Goal: Information Seeking & Learning: Learn about a topic

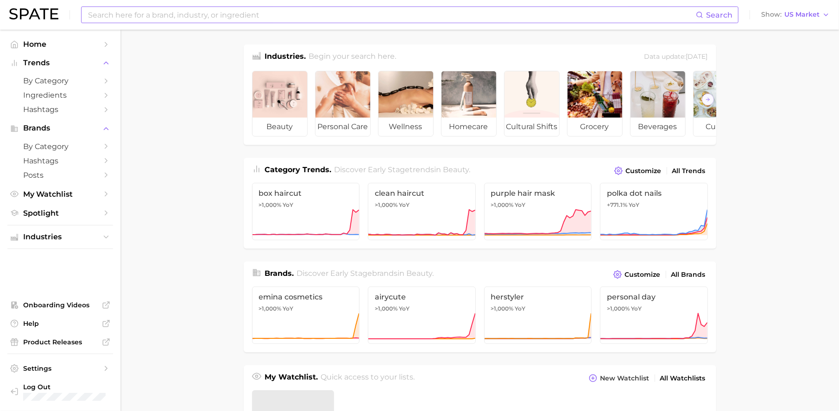
click at [151, 9] on input at bounding box center [391, 15] width 609 height 16
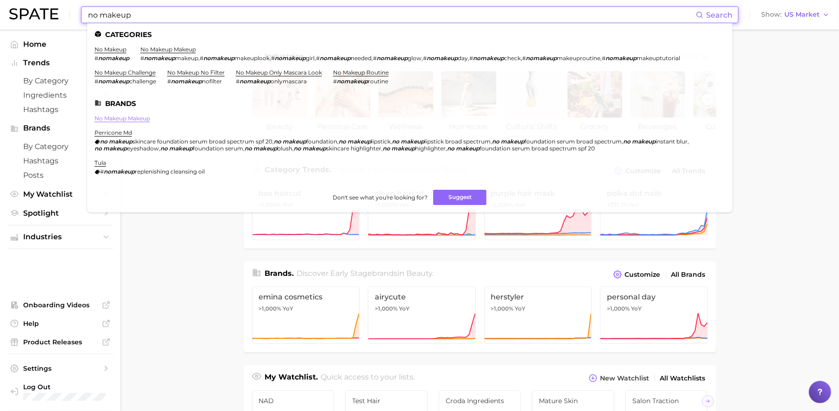
type input "no makeup"
click at [146, 115] on link "no makeup makeup" at bounding box center [123, 118] width 56 height 7
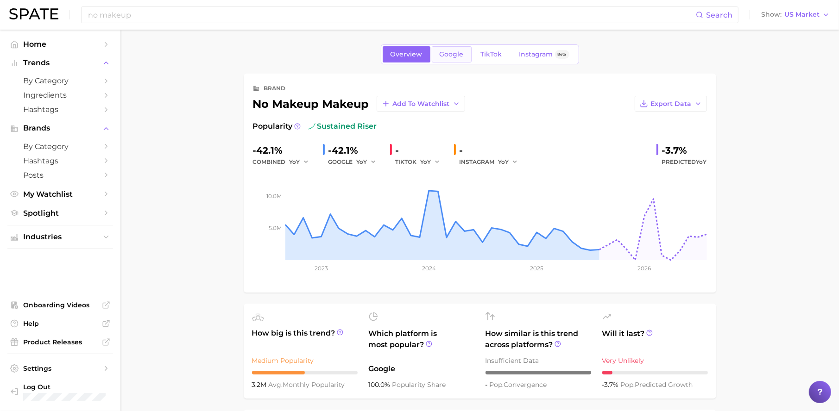
click at [450, 58] on span "Google" at bounding box center [452, 55] width 24 height 8
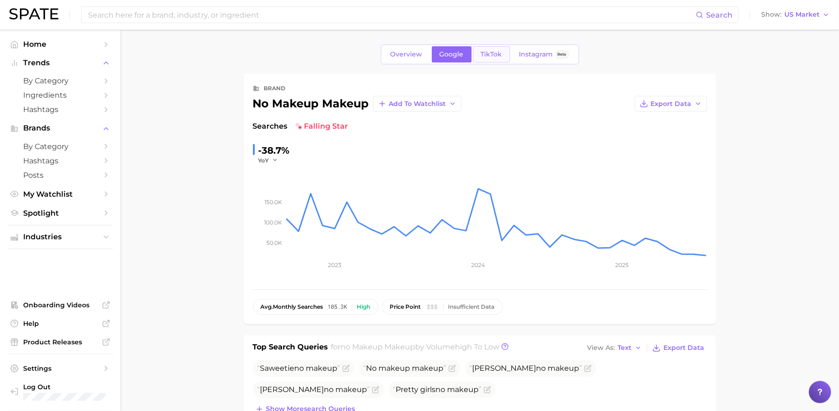
click at [492, 54] on span "TikTok" at bounding box center [491, 55] width 21 height 8
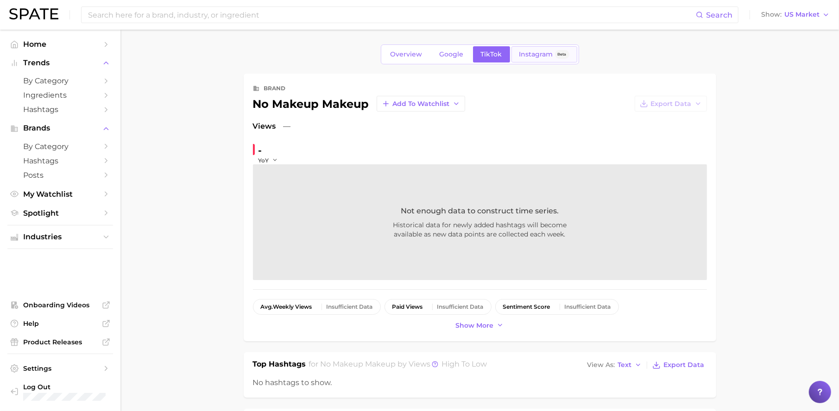
click at [524, 48] on link "Instagram Beta" at bounding box center [545, 54] width 66 height 16
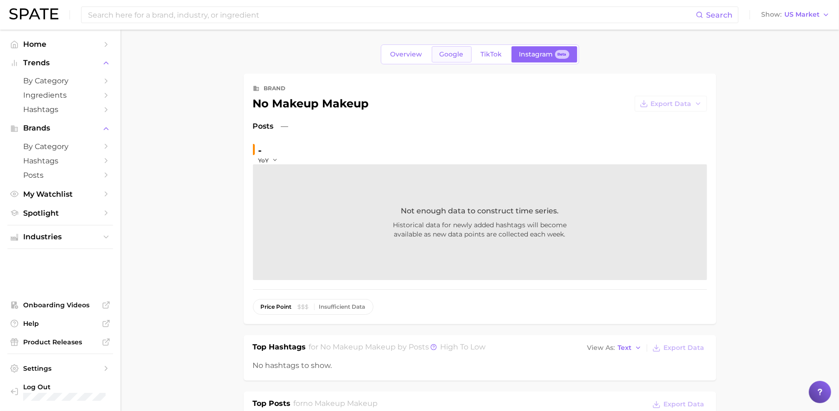
click at [446, 58] on span "Google" at bounding box center [452, 55] width 24 height 8
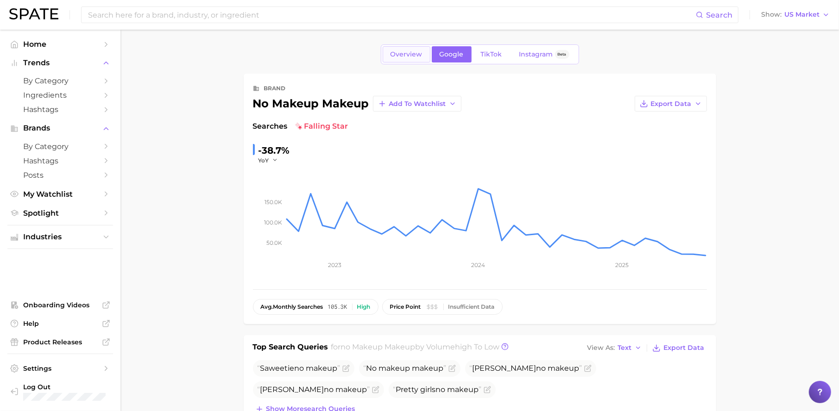
click at [404, 53] on span "Overview" at bounding box center [407, 55] width 32 height 8
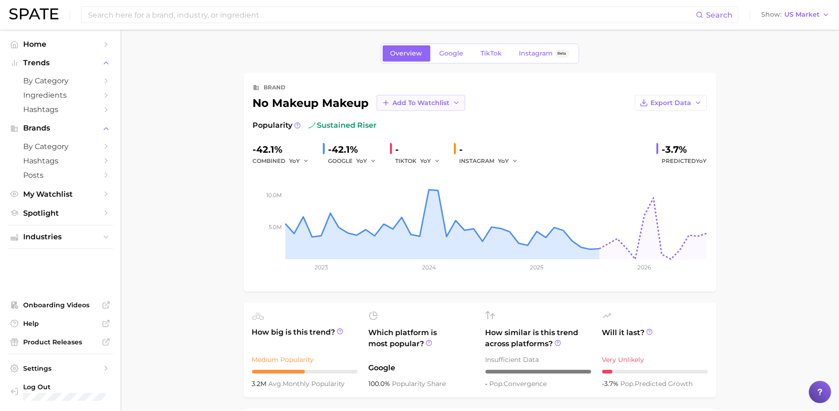
scroll to position [0, 0]
click at [435, 59] on link "Google" at bounding box center [452, 54] width 40 height 16
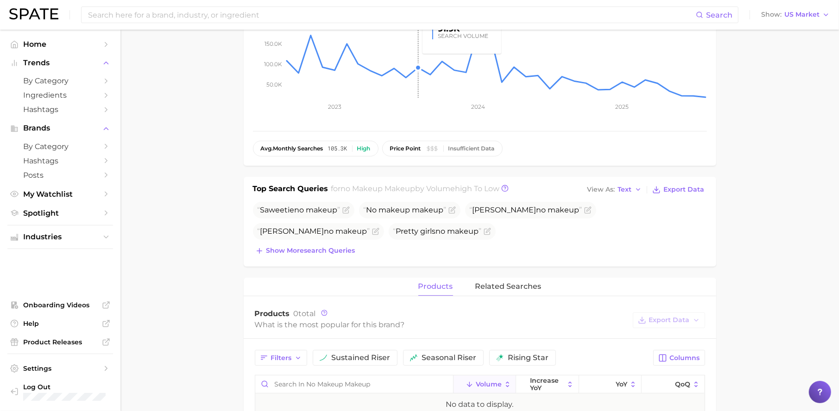
scroll to position [297, 0]
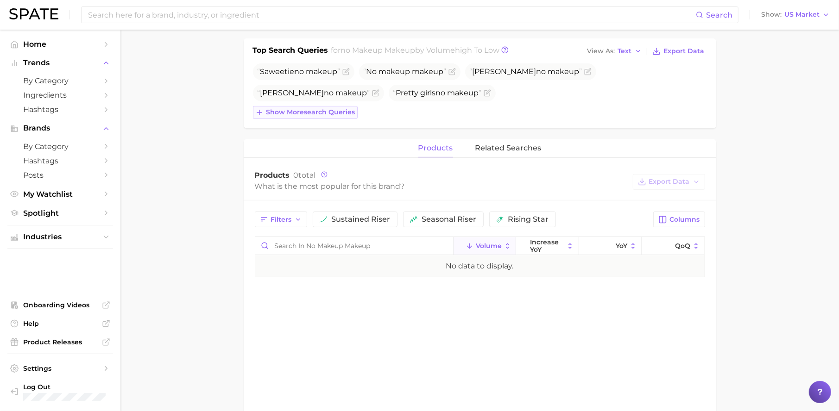
click at [320, 112] on span "Show more search queries" at bounding box center [310, 112] width 89 height 8
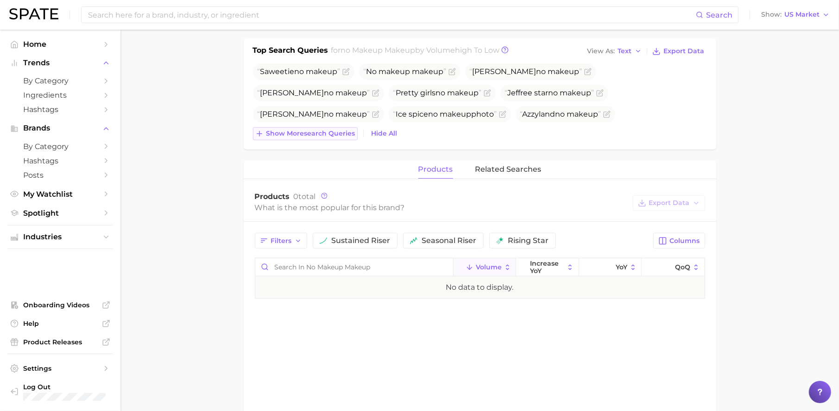
click at [310, 137] on span "Show more search queries" at bounding box center [310, 134] width 89 height 8
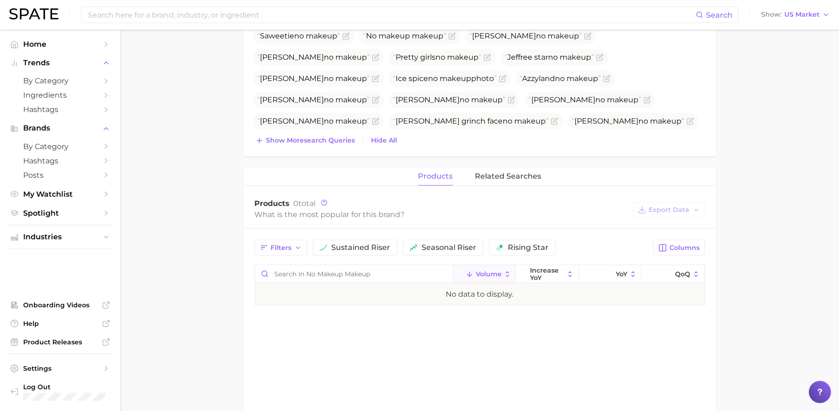
scroll to position [346, 0]
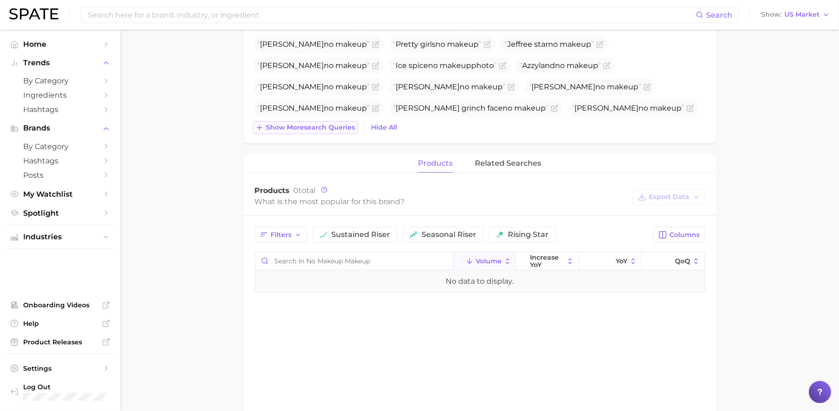
click at [308, 132] on button "Show more search queries" at bounding box center [305, 127] width 105 height 13
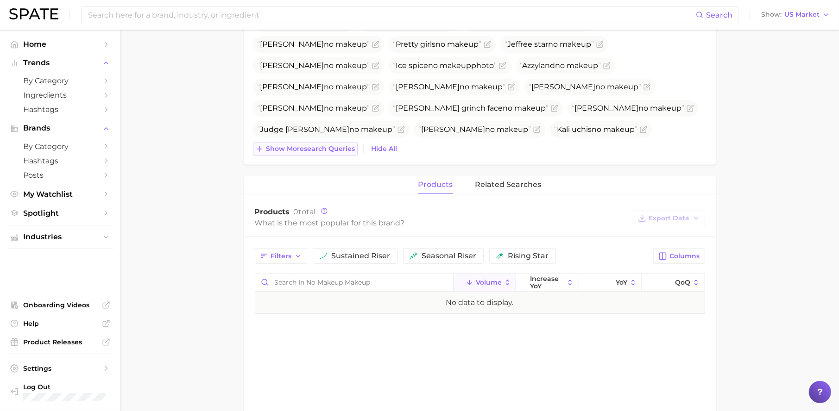
click at [332, 149] on span "Show more search queries" at bounding box center [310, 149] width 89 height 8
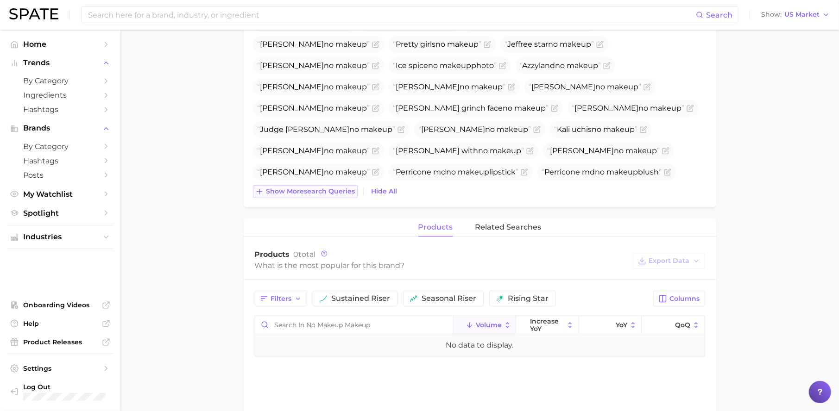
click at [336, 188] on span "Show more search queries" at bounding box center [310, 192] width 89 height 8
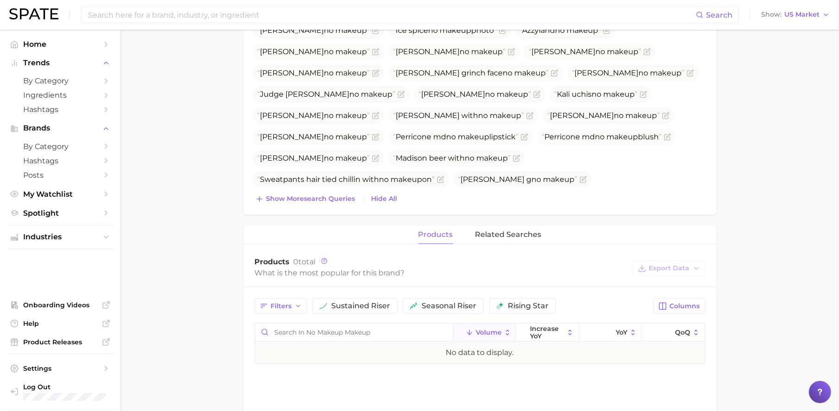
scroll to position [252, 0]
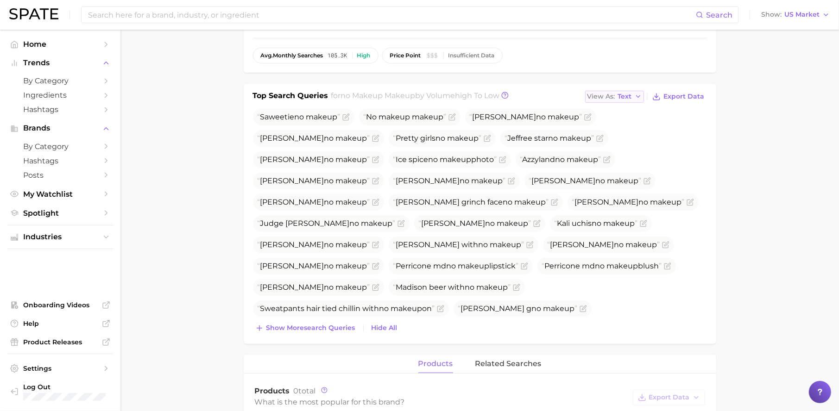
click at [615, 98] on span "View As" at bounding box center [601, 96] width 28 height 5
click at [623, 128] on button "Table" at bounding box center [636, 128] width 102 height 17
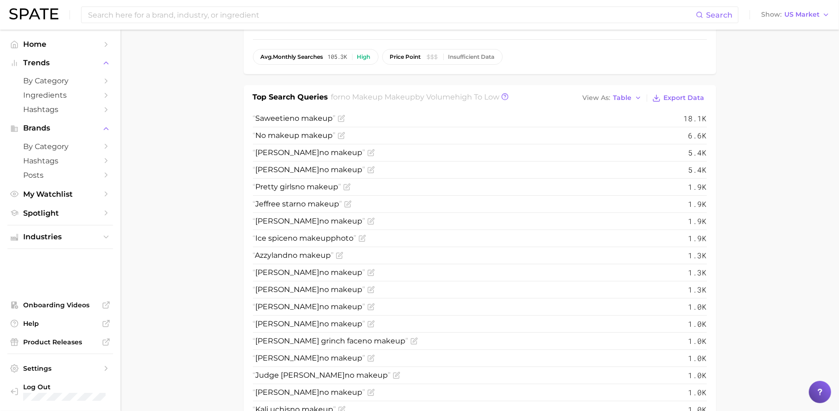
scroll to position [26, 0]
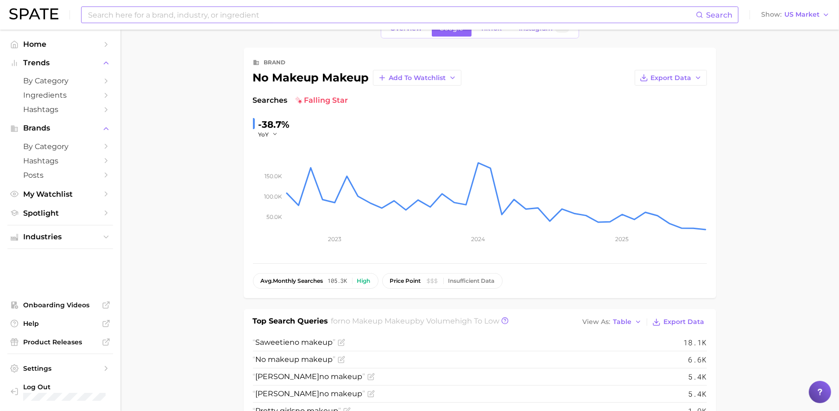
click at [150, 12] on input at bounding box center [391, 15] width 609 height 16
type input "c"
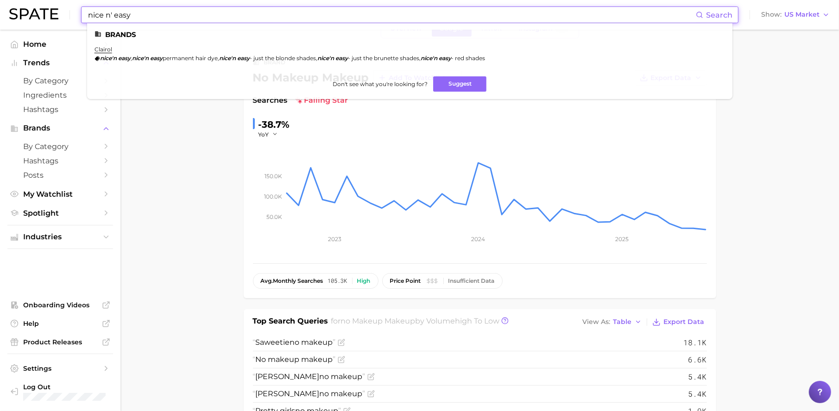
type input "nice n' easy"
drag, startPoint x: 759, startPoint y: 69, endPoint x: 763, endPoint y: 63, distance: 7.5
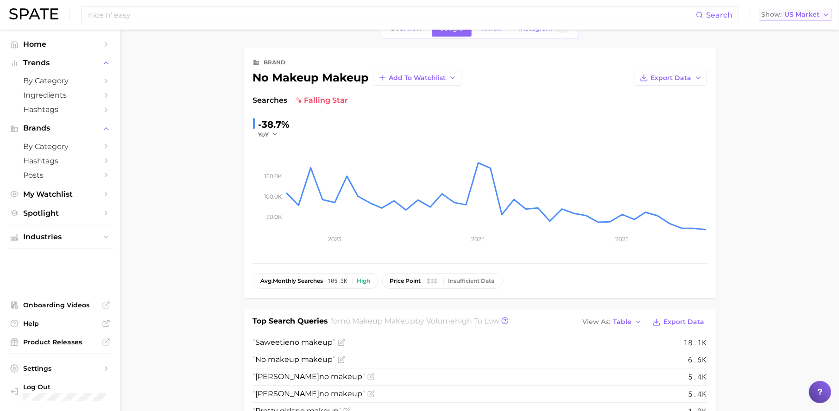
click at [797, 12] on span "US Market" at bounding box center [801, 14] width 35 height 5
click at [793, 49] on span "United Kingdom" at bounding box center [800, 47] width 72 height 8
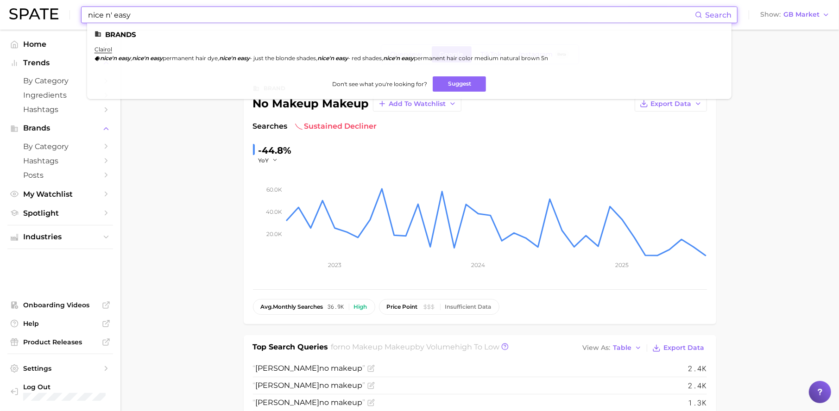
click at [217, 16] on input "nice n' easy" at bounding box center [391, 15] width 608 height 16
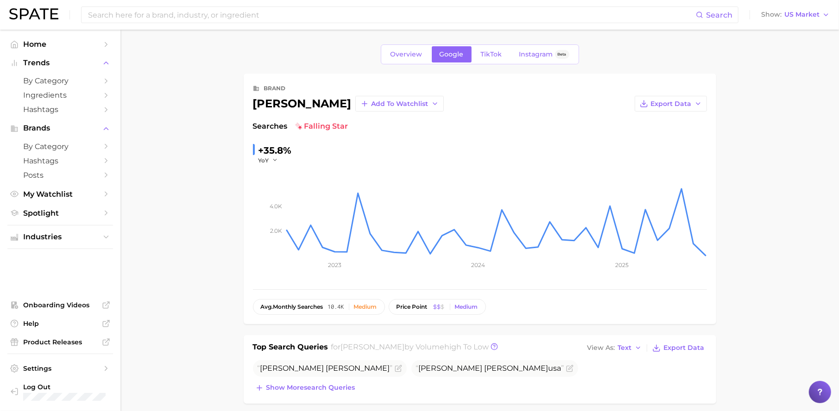
click at [403, 63] on div "Overview Google TikTok Instagram Beta" at bounding box center [480, 54] width 198 height 20
click at [404, 57] on span "Overview" at bounding box center [407, 55] width 32 height 8
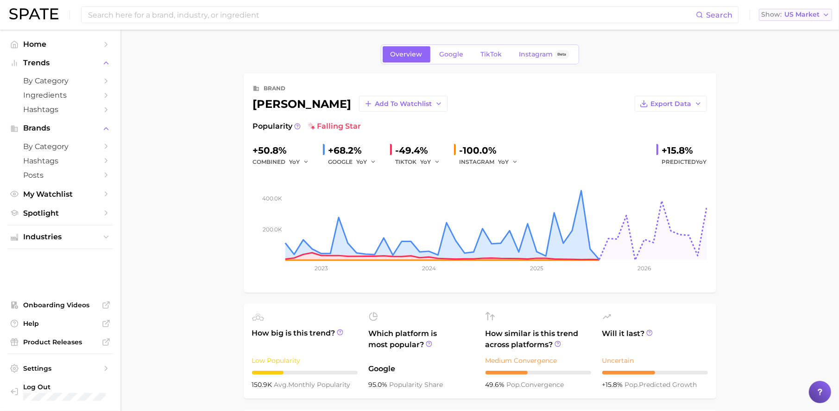
click at [802, 13] on span "US Market" at bounding box center [801, 14] width 35 height 5
click at [807, 50] on span "United Kingdom" at bounding box center [800, 47] width 72 height 8
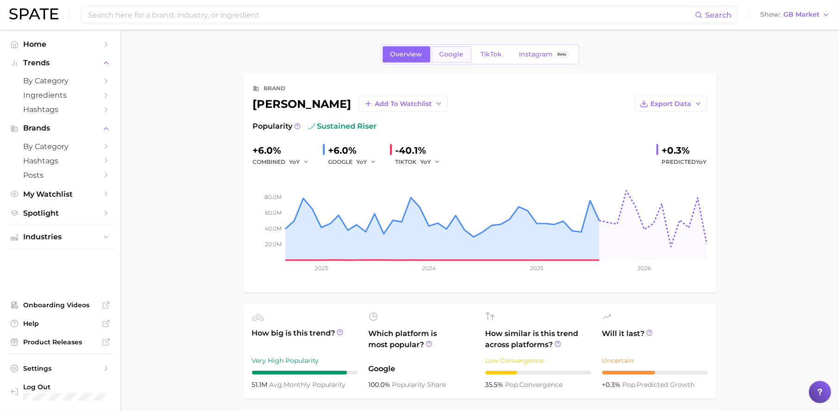
click at [447, 53] on span "Google" at bounding box center [452, 55] width 24 height 8
